Goal: Task Accomplishment & Management: Manage account settings

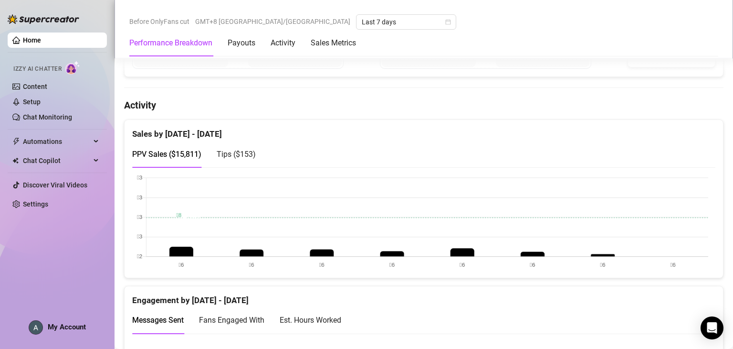
scroll to position [430, 0]
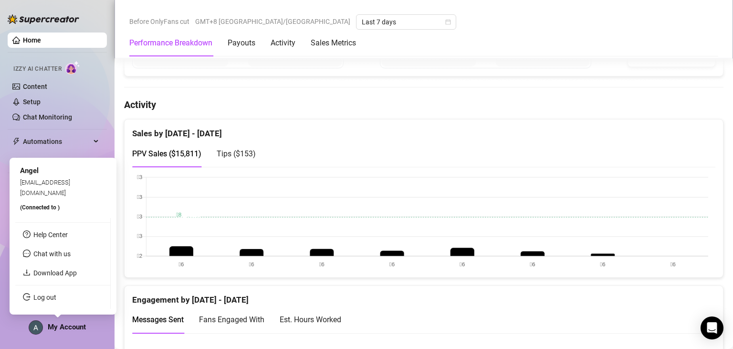
click at [73, 329] on span "My Account" at bounding box center [67, 326] width 38 height 9
click at [56, 298] on link "Log out" at bounding box center [44, 297] width 23 height 8
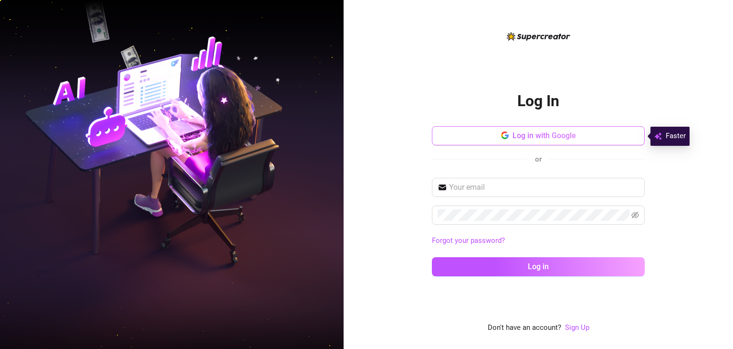
click at [493, 140] on button "Log in with Google" at bounding box center [538, 135] width 213 height 19
